Goal: Information Seeking & Learning: Learn about a topic

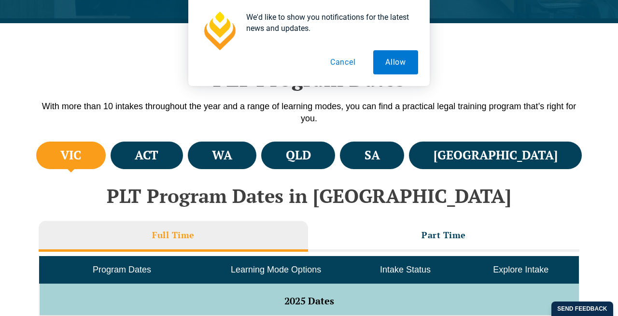
scroll to position [339, 0]
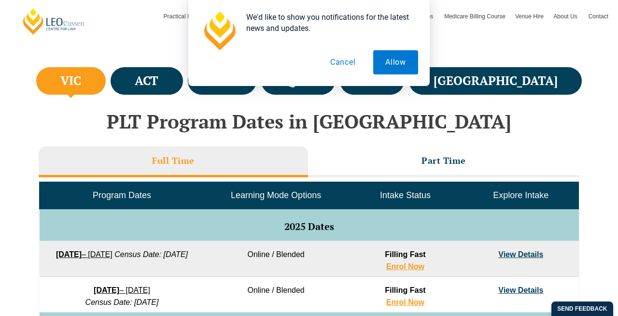
click at [345, 60] on button "Cancel" at bounding box center [343, 62] width 50 height 24
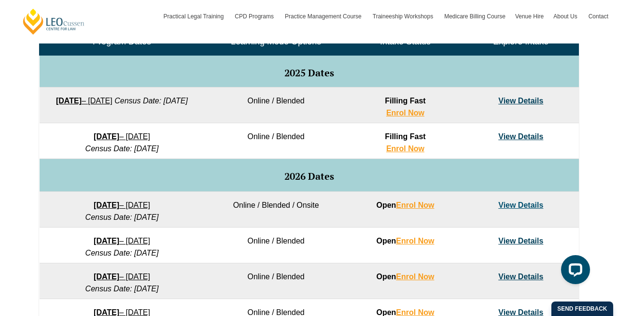
scroll to position [493, 0]
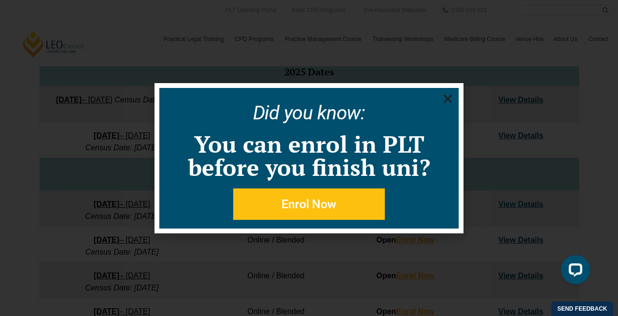
click at [448, 98] on use "Close" at bounding box center [447, 98] width 9 height 9
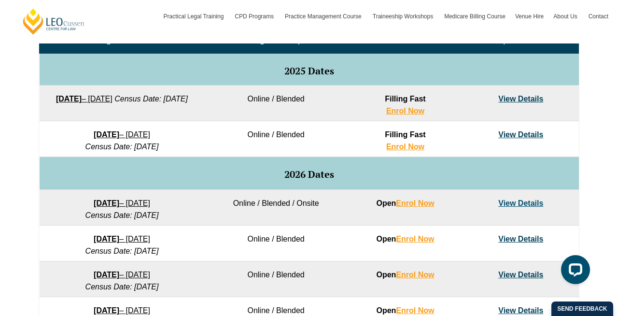
scroll to position [470, 0]
